Goal: Answer question/provide support

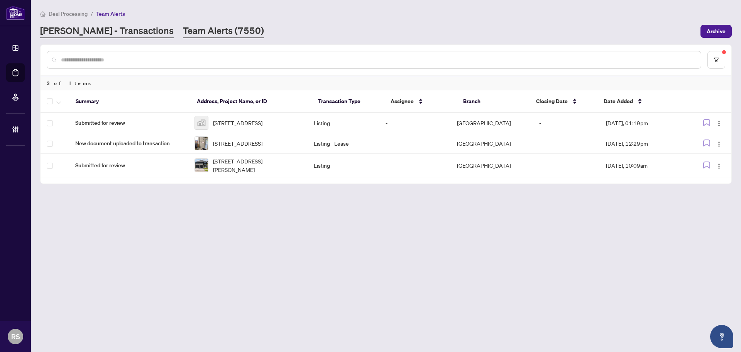
click at [75, 30] on link "[PERSON_NAME] - Transactions" at bounding box center [107, 31] width 134 height 14
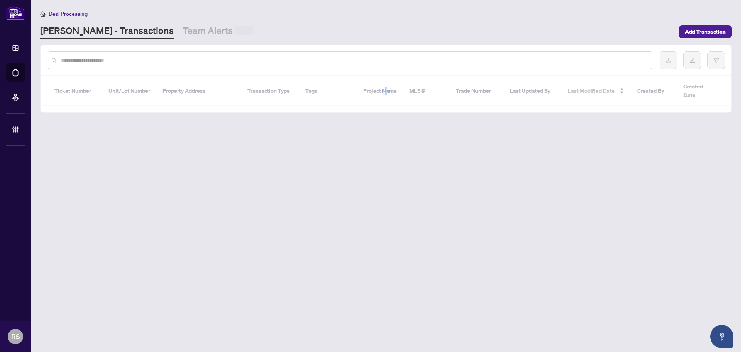
click at [124, 61] on input "text" at bounding box center [354, 60] width 586 height 8
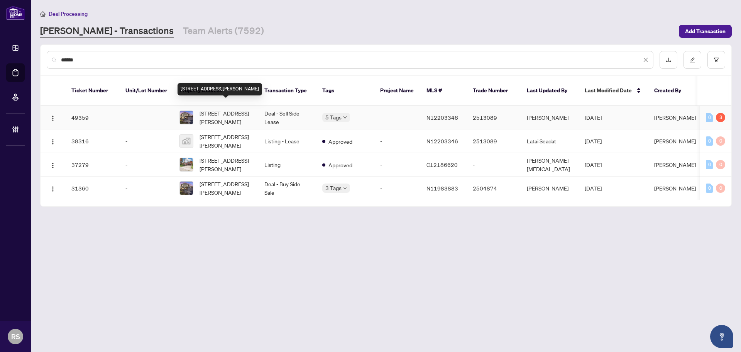
type input "******"
click at [224, 109] on span "[STREET_ADDRESS][PERSON_NAME]" at bounding box center [226, 117] width 52 height 17
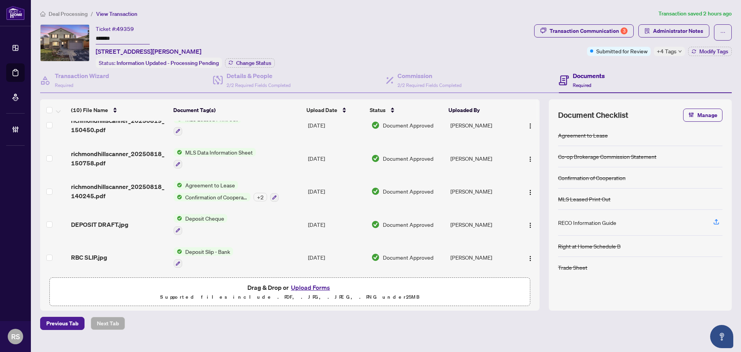
scroll to position [180, 0]
click at [675, 29] on span "Administrator Notes" at bounding box center [678, 31] width 50 height 12
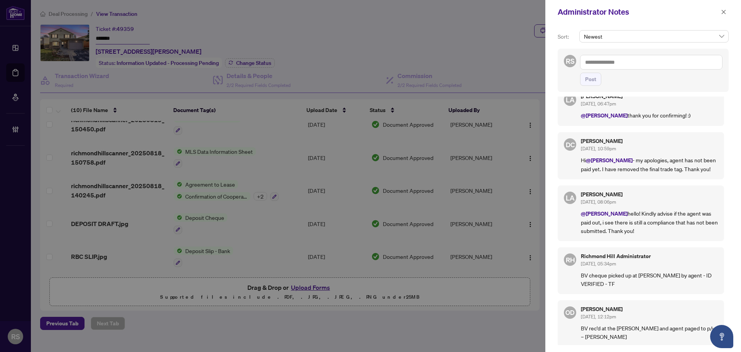
scroll to position [0, 0]
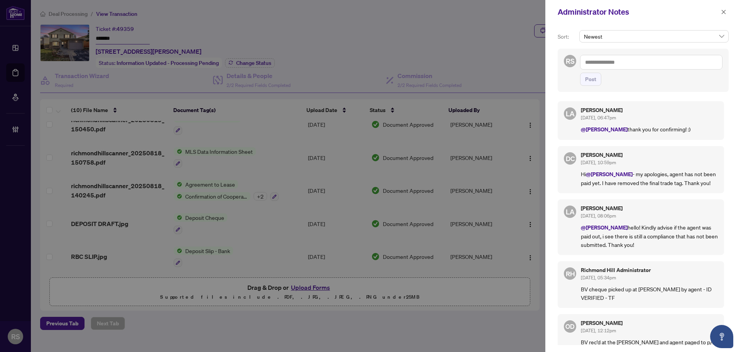
click at [629, 34] on span "Newest" at bounding box center [654, 36] width 140 height 12
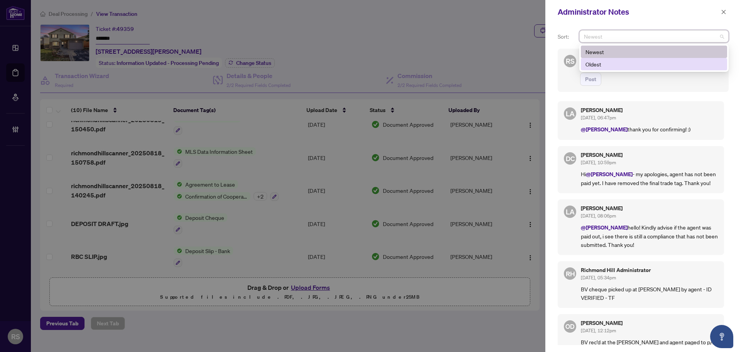
click at [640, 91] on div "RS Post" at bounding box center [643, 70] width 171 height 43
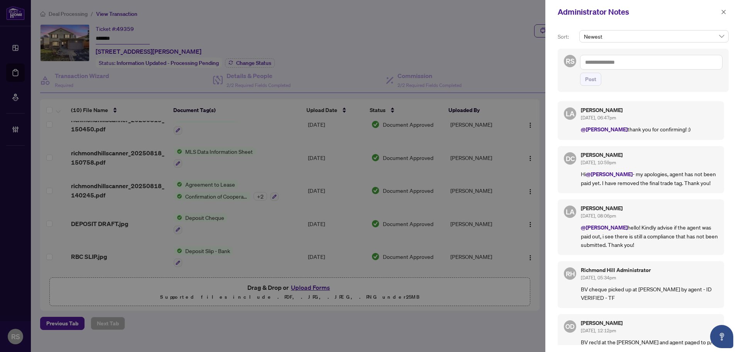
click at [603, 78] on span "Post" at bounding box center [651, 79] width 142 height 13
click at [611, 62] on textarea at bounding box center [651, 62] width 142 height 15
click at [646, 69] on b "Accou" at bounding box center [653, 67] width 15 height 7
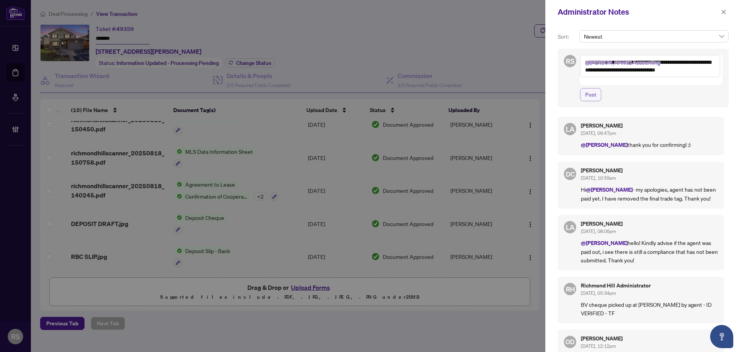
type textarea "**********"
click at [594, 88] on span "Post" at bounding box center [590, 94] width 11 height 12
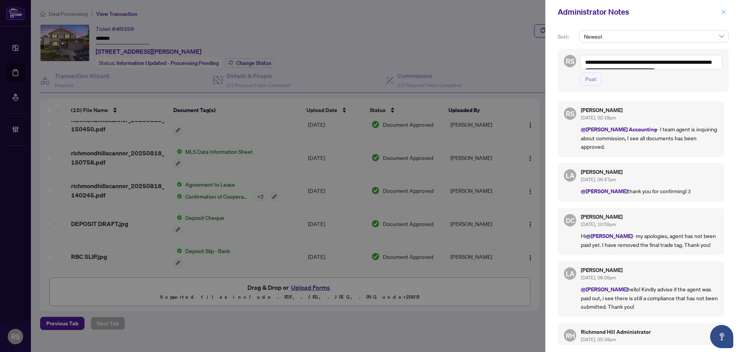
click at [726, 12] on icon "close" at bounding box center [723, 11] width 5 height 5
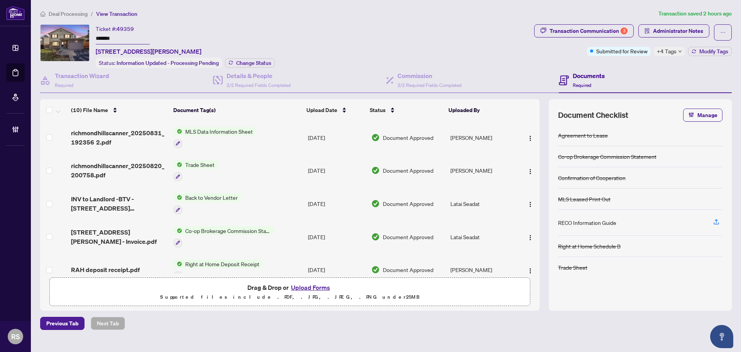
click at [74, 15] on span "Deal Processing" at bounding box center [68, 13] width 39 height 7
